Goal: Find contact information: Find contact information

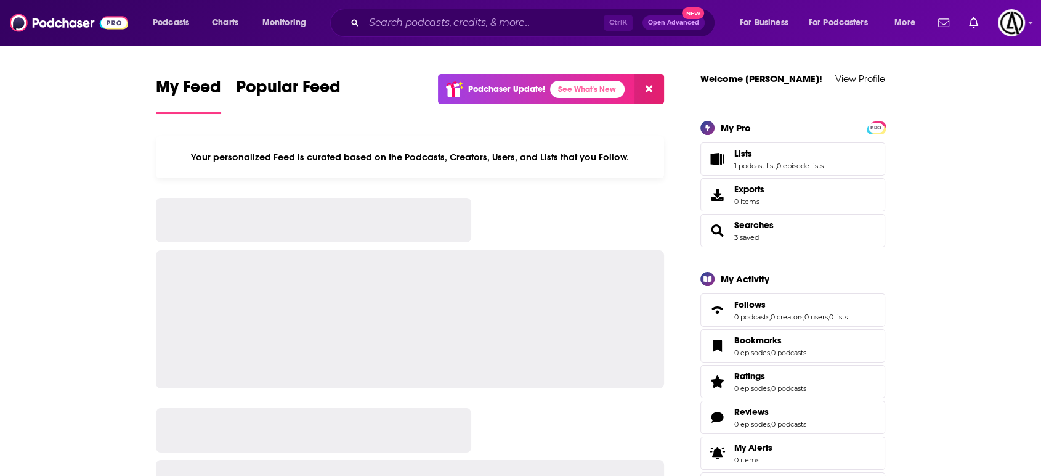
click at [189, 23] on span "Podcasts" at bounding box center [171, 22] width 36 height 17
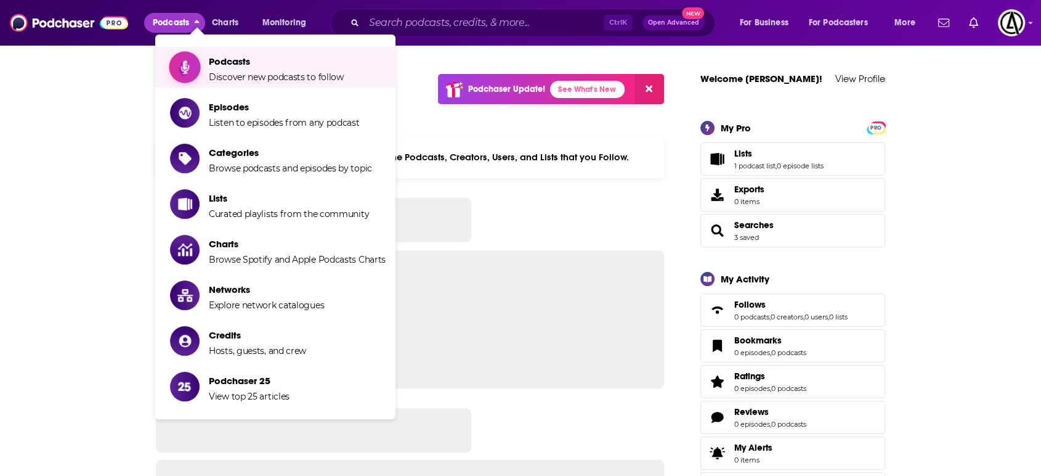
click at [218, 63] on span "Podcasts" at bounding box center [276, 61] width 135 height 12
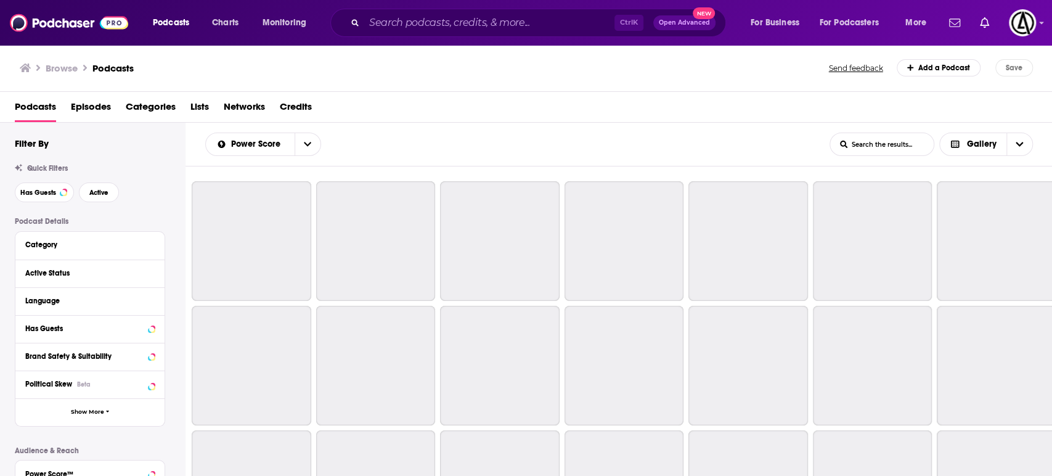
click at [306, 65] on div "Browse Podcasts" at bounding box center [425, 67] width 810 height 17
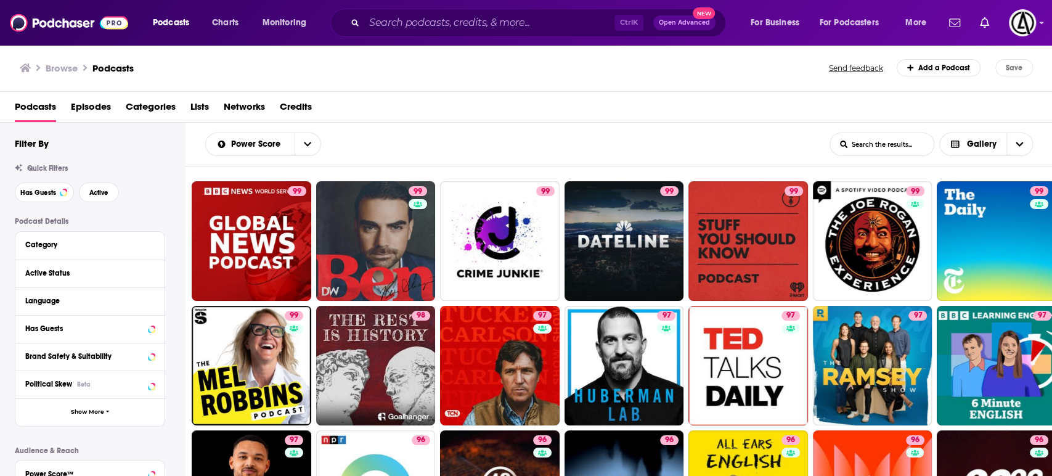
click at [712, 62] on div "Browse Podcasts" at bounding box center [425, 67] width 810 height 17
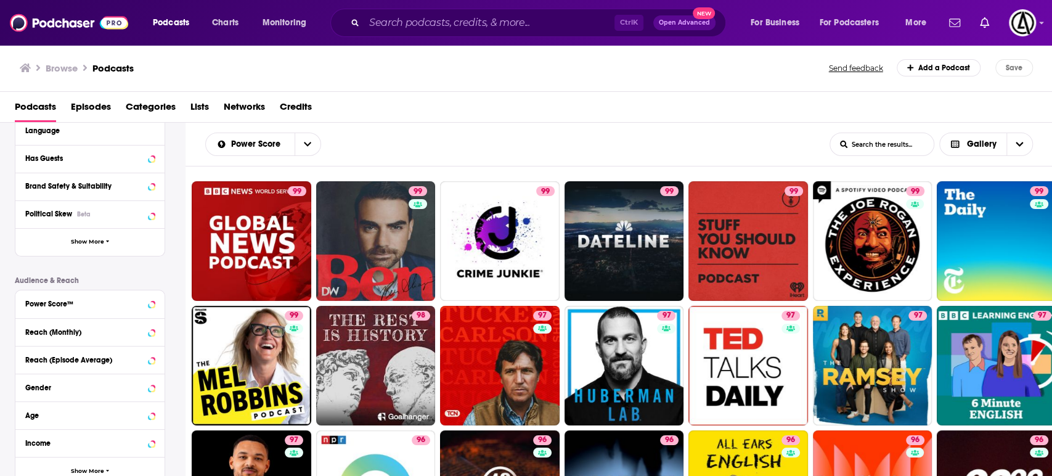
scroll to position [270, 0]
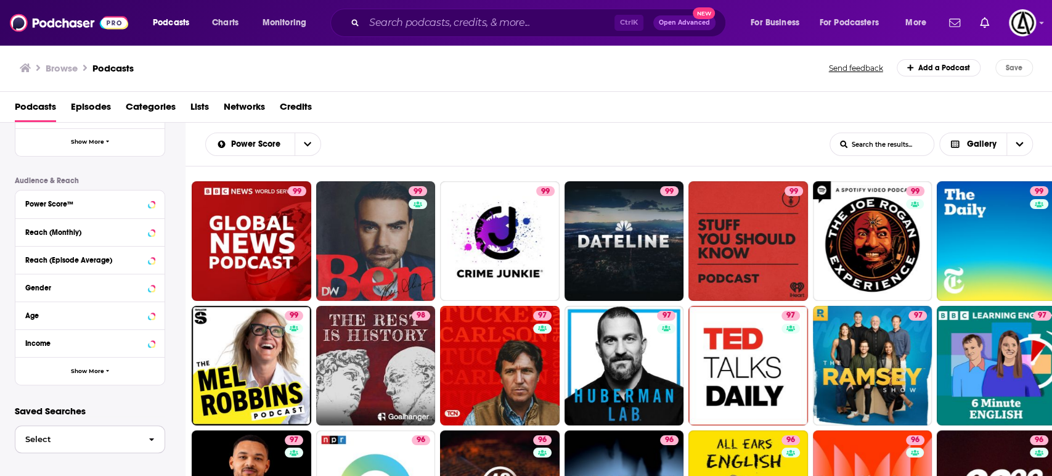
click at [113, 444] on button "Select" at bounding box center [90, 439] width 150 height 28
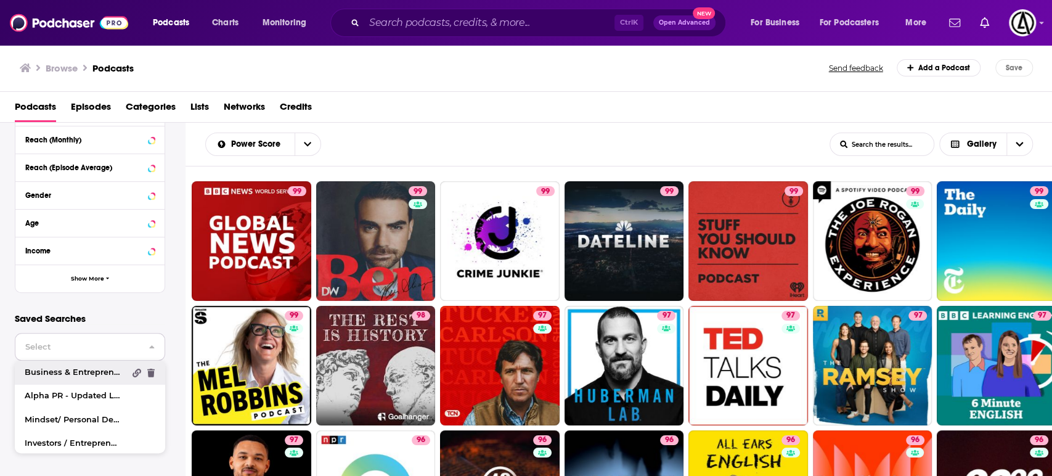
click at [102, 373] on span "Business & Entrepreneur" at bounding box center [75, 372] width 100 height 8
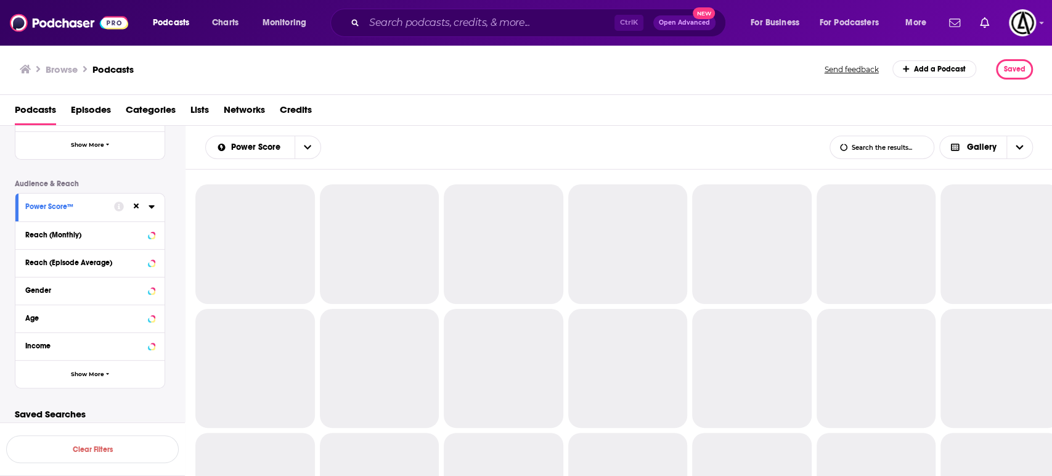
scroll to position [270, 0]
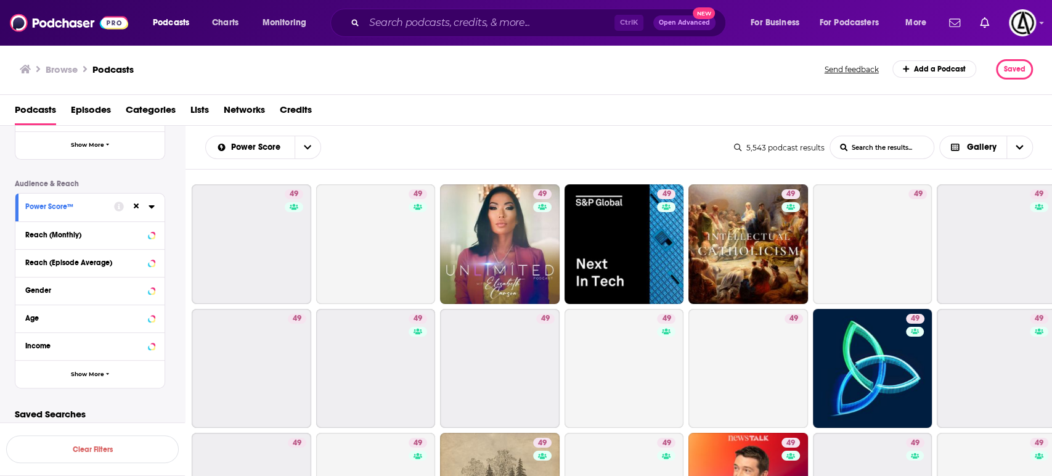
click at [652, 60] on div "Browse Podcasts" at bounding box center [423, 69] width 806 height 20
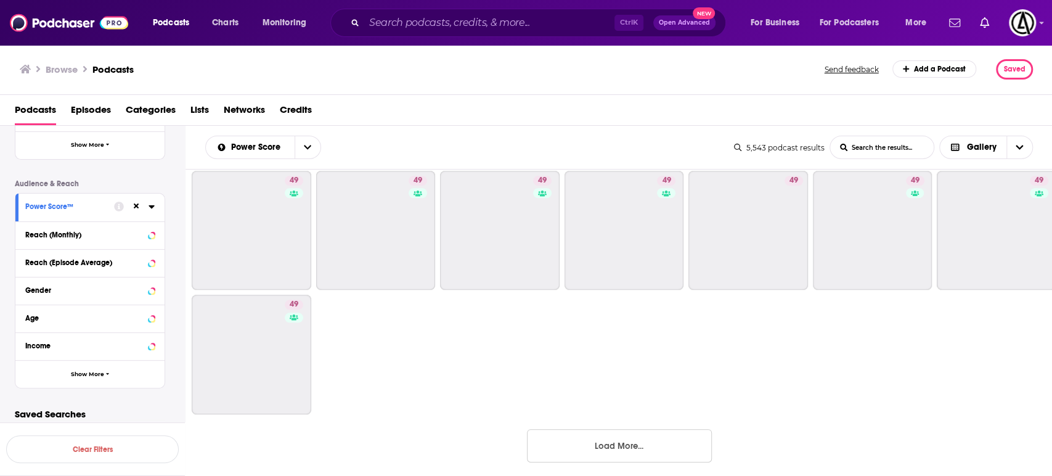
scroll to position [760, 0]
click at [649, 450] on button "Load More..." at bounding box center [619, 444] width 185 height 33
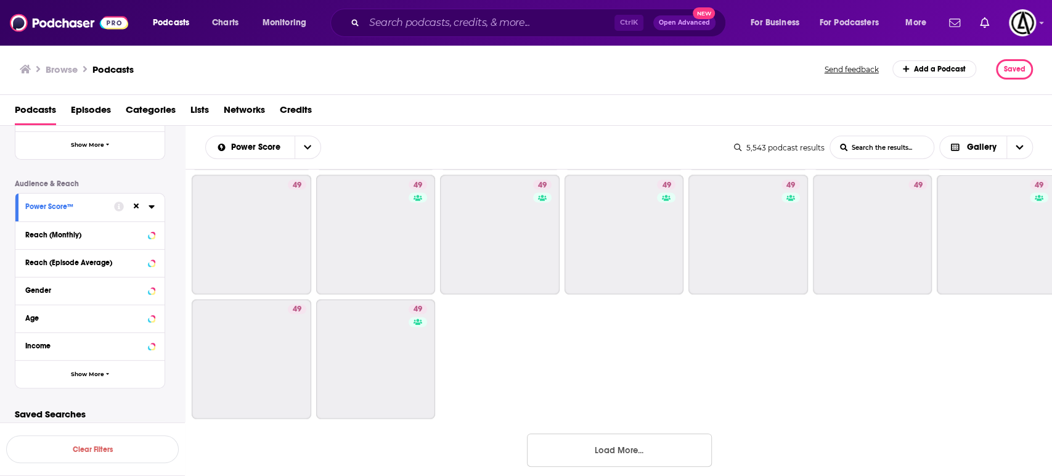
scroll to position [1629, 0]
click at [651, 437] on button "Load More..." at bounding box center [619, 444] width 185 height 33
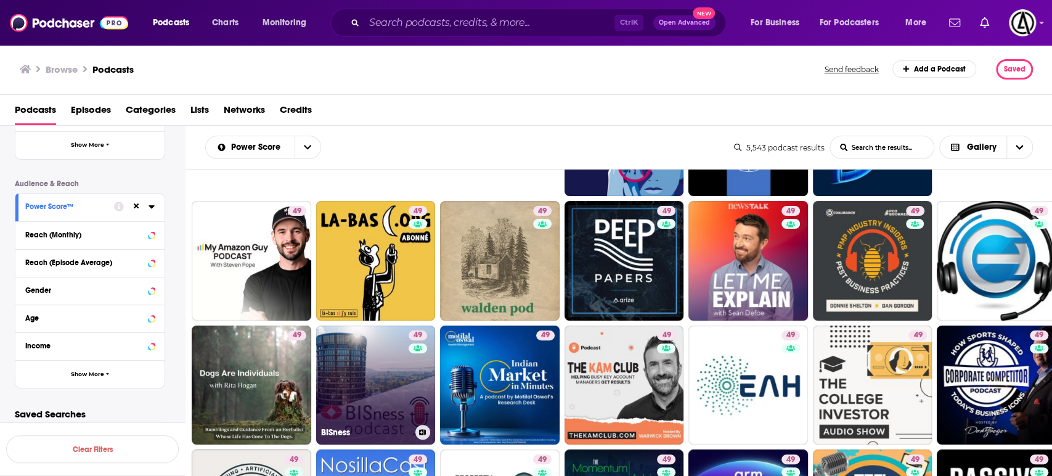
scroll to position [262, 0]
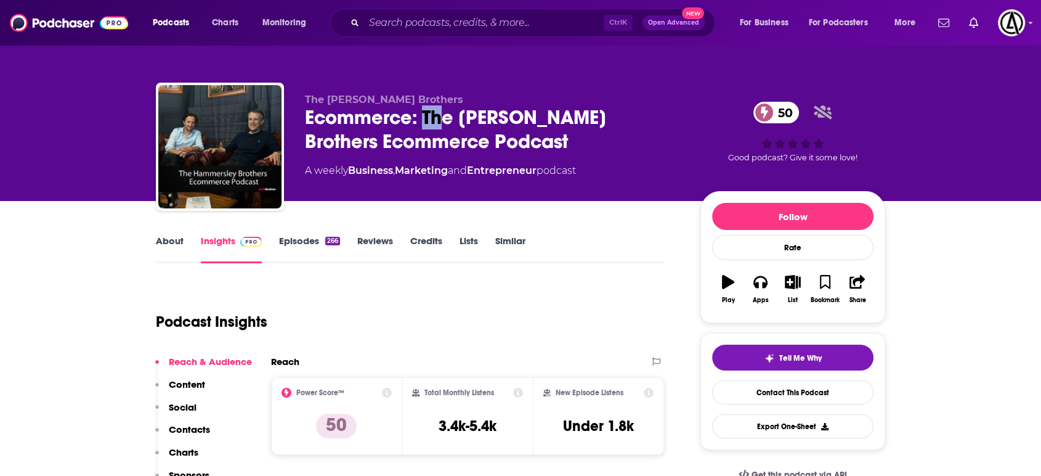
drag, startPoint x: 421, startPoint y: 112, endPoint x: 444, endPoint y: 122, distance: 25.6
click at [444, 122] on div "Ecommerce: The [PERSON_NAME] Brothers Ecommerce Podcast 50" at bounding box center [493, 129] width 376 height 48
click at [595, 123] on div "Ecommerce: The [PERSON_NAME] Brothers Ecommerce Podcast 50" at bounding box center [493, 129] width 376 height 48
click at [331, 94] on span "The [PERSON_NAME] Brothers" at bounding box center [384, 100] width 158 height 12
drag, startPoint x: 326, startPoint y: 95, endPoint x: 444, endPoint y: 97, distance: 117.7
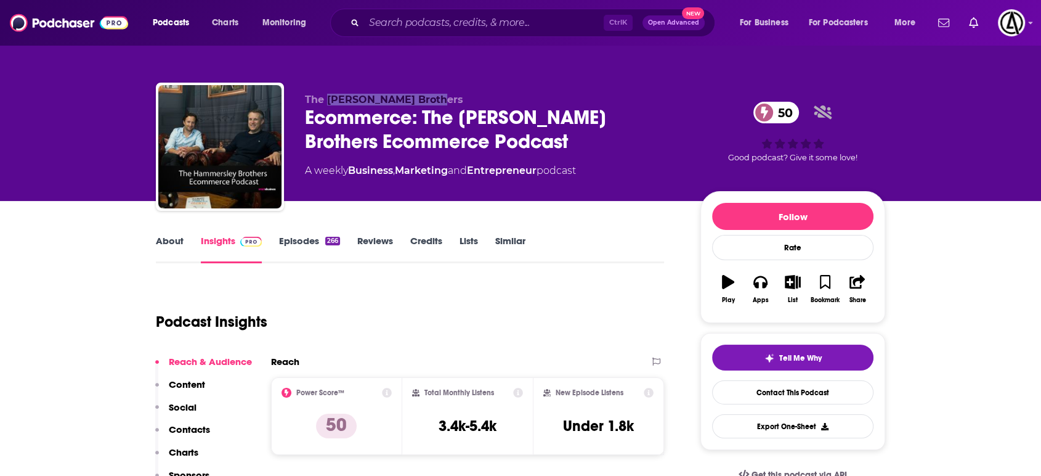
click at [444, 97] on p "The [PERSON_NAME] Brothers" at bounding box center [493, 100] width 376 height 12
copy span "Hammersley Brothers"
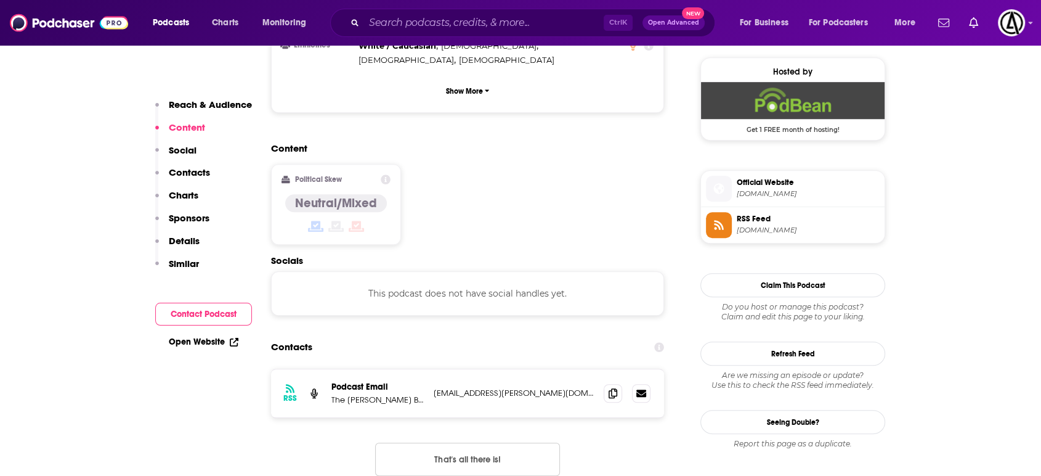
scroll to position [912, 0]
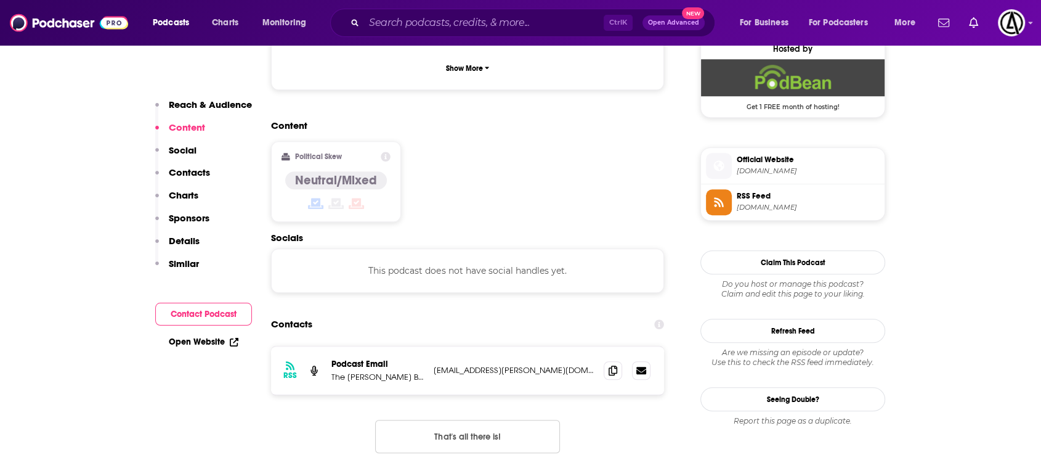
click at [524, 365] on p "mark.hammersley@smartebusiness.co.uk" at bounding box center [514, 370] width 160 height 10
copy div "mark.hammersley@smartebusiness.co.uk mark.hammersley@smartebusiness.co.uk"
